Goal: Information Seeking & Learning: Understand process/instructions

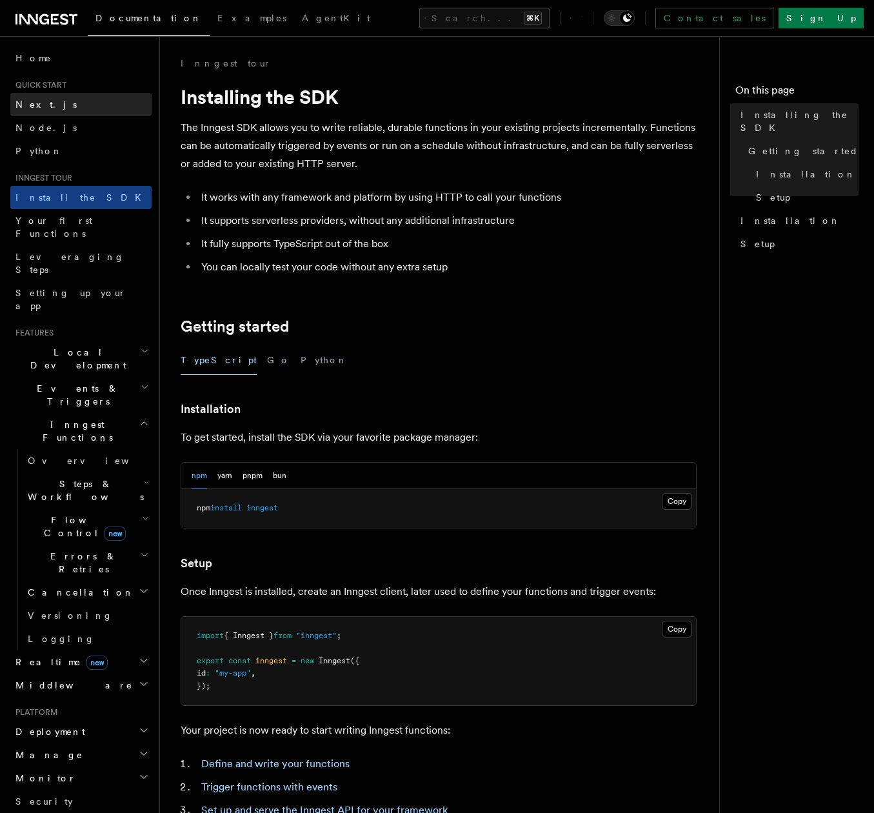
click at [52, 105] on link "Next.js" at bounding box center [80, 104] width 141 height 23
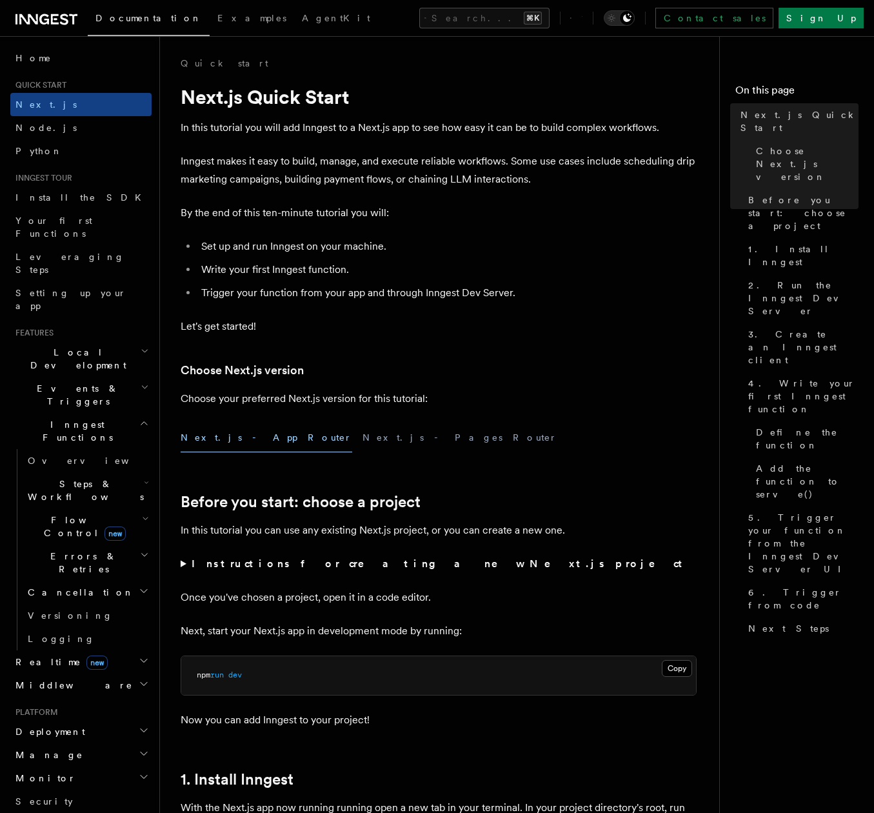
click at [583, 17] on icon at bounding box center [582, 17] width 1 height 1
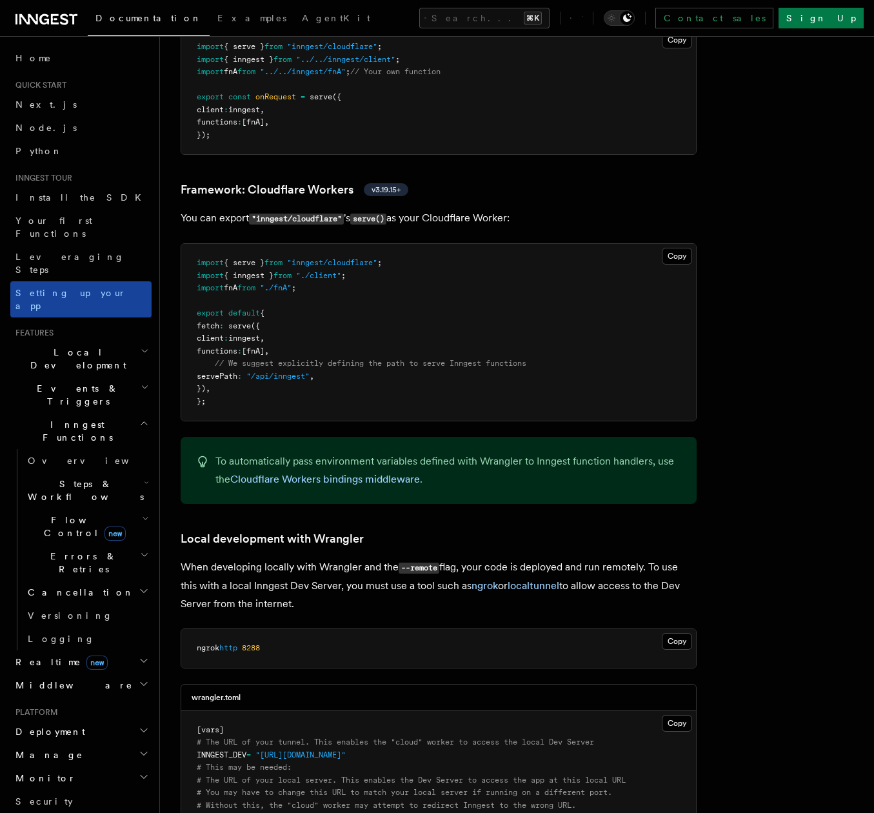
scroll to position [2159, 0]
click at [43, 346] on span "Local Development" at bounding box center [75, 359] width 130 height 26
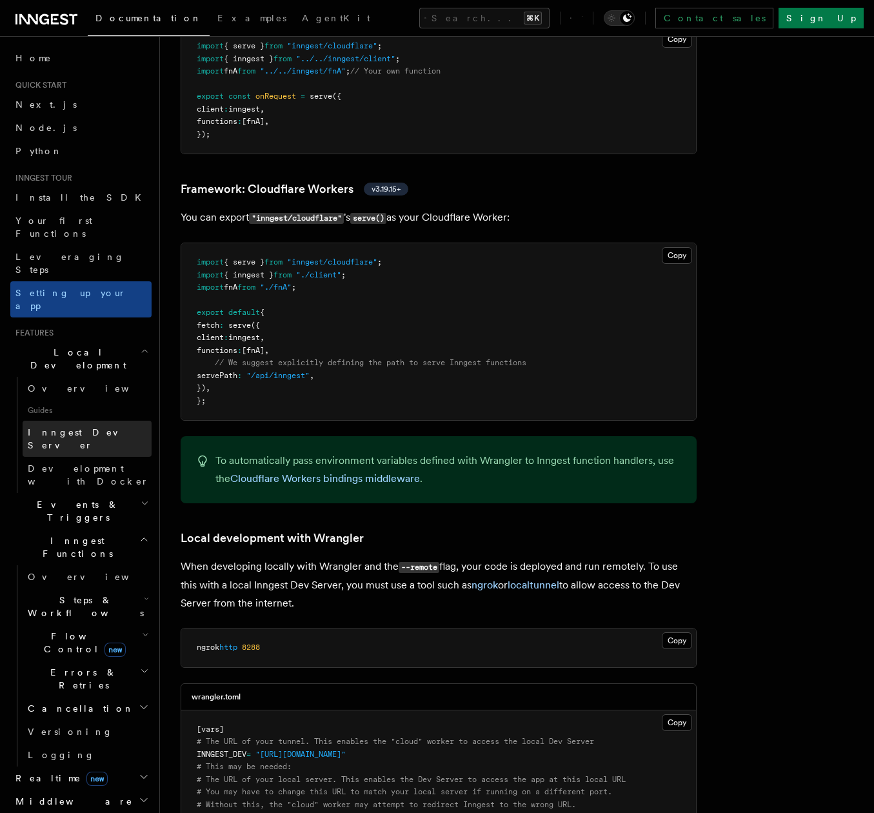
click at [55, 427] on span "Inngest Dev Server" at bounding box center [83, 438] width 110 height 23
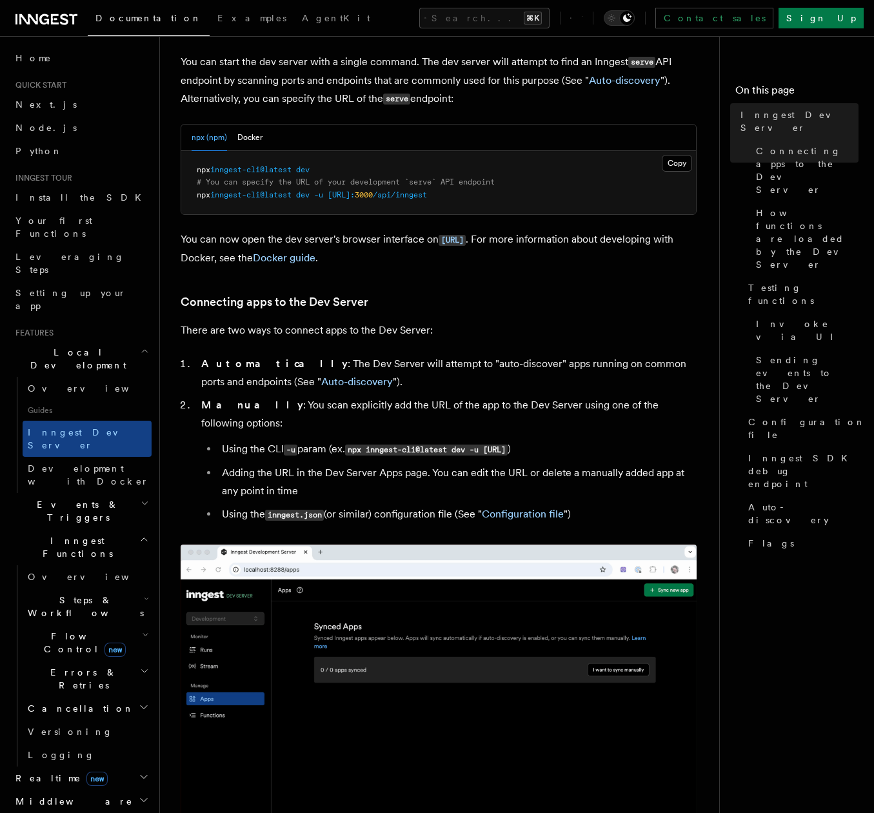
scroll to position [575, 0]
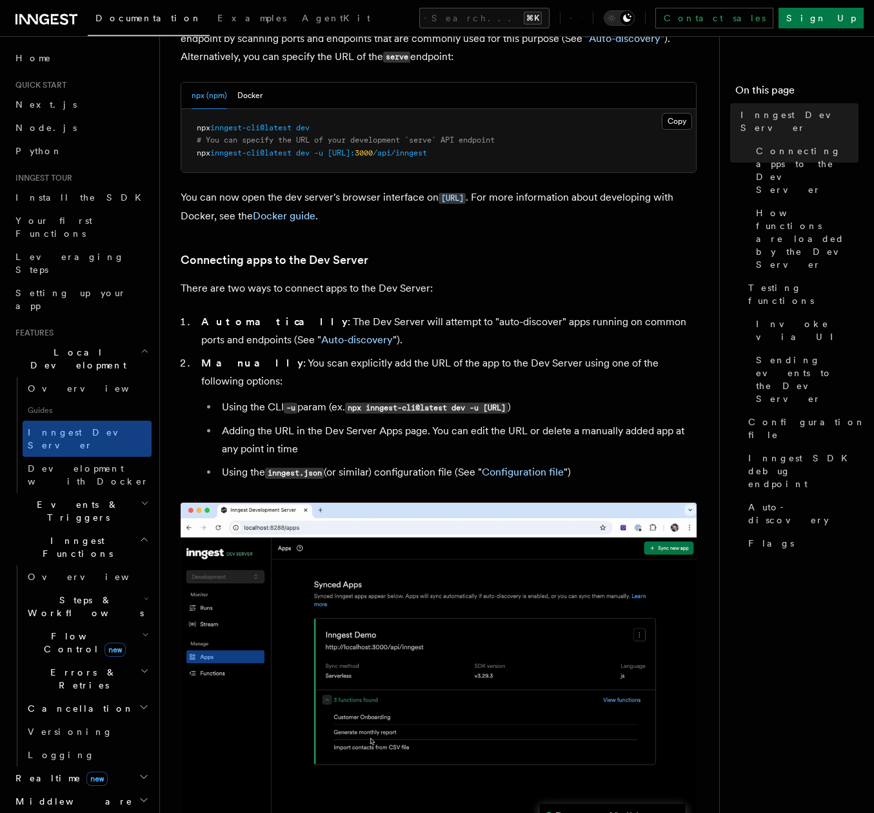
click at [364, 423] on li "Adding the URL in the Dev Server Apps page. You can edit the URL or delete a ma…" at bounding box center [457, 440] width 479 height 36
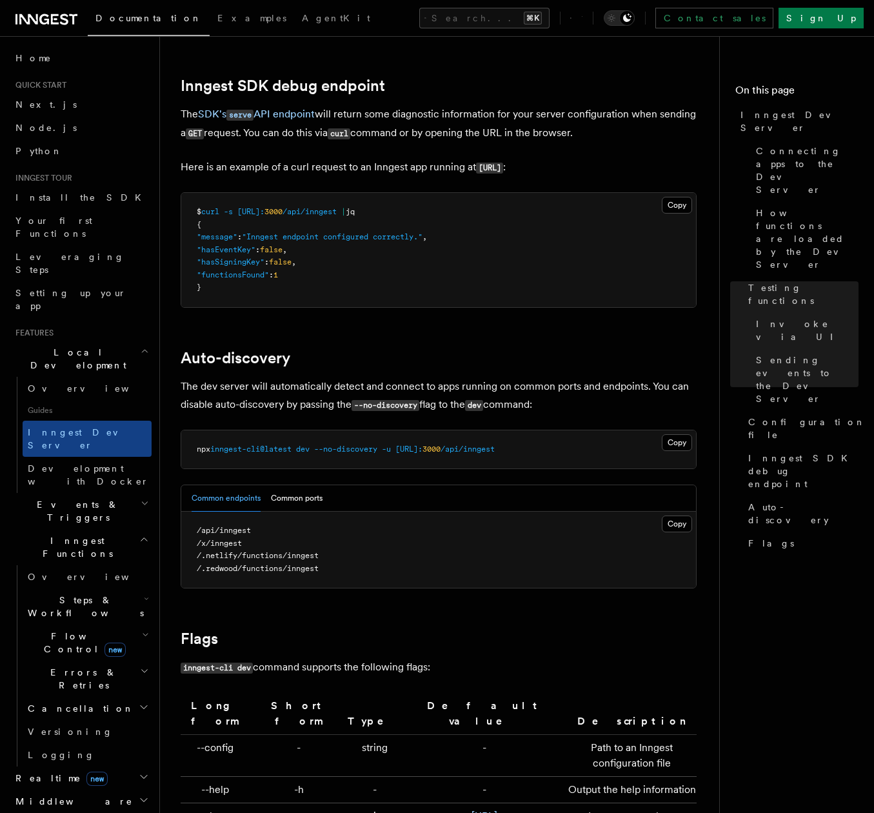
scroll to position [4005, 0]
